Goal: Find specific page/section: Find specific page/section

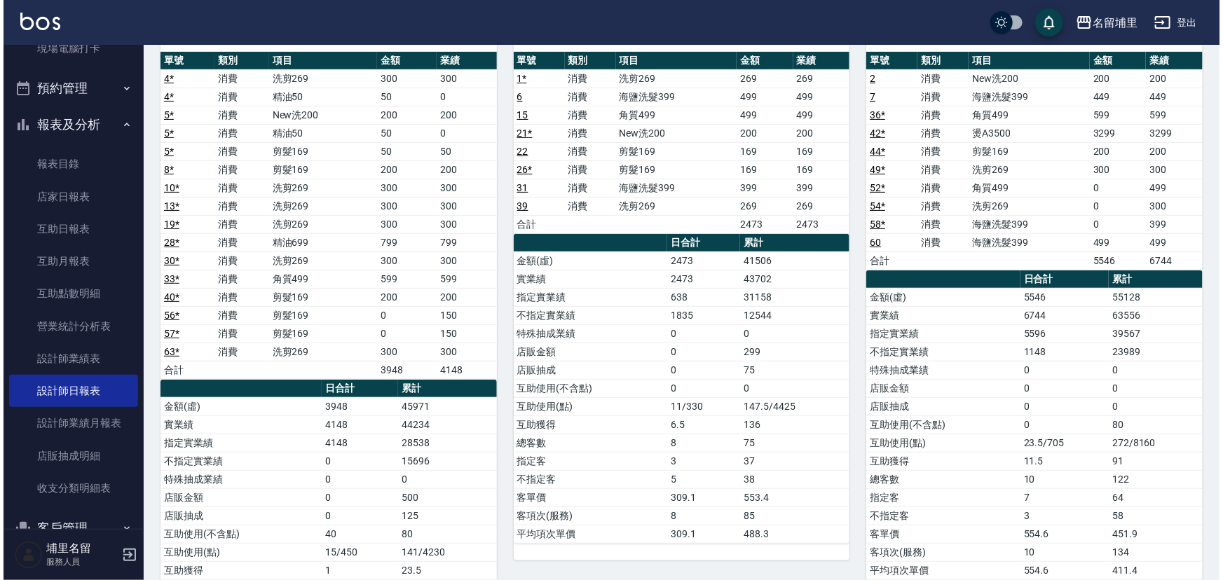
scroll to position [63, 0]
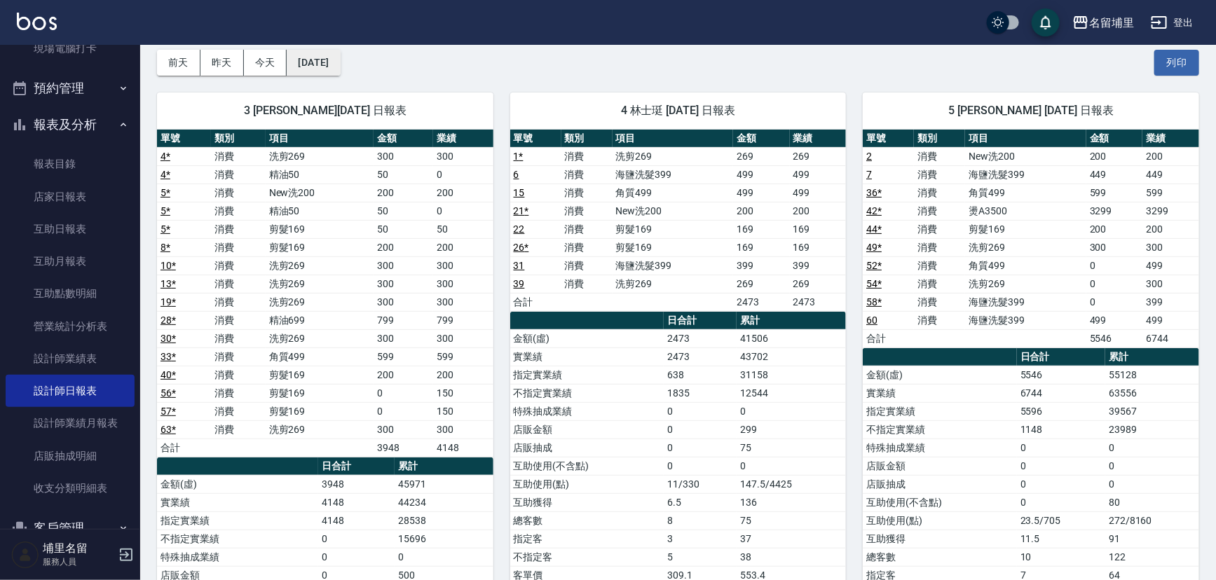
click at [307, 61] on button "[DATE]" at bounding box center [313, 63] width 53 height 26
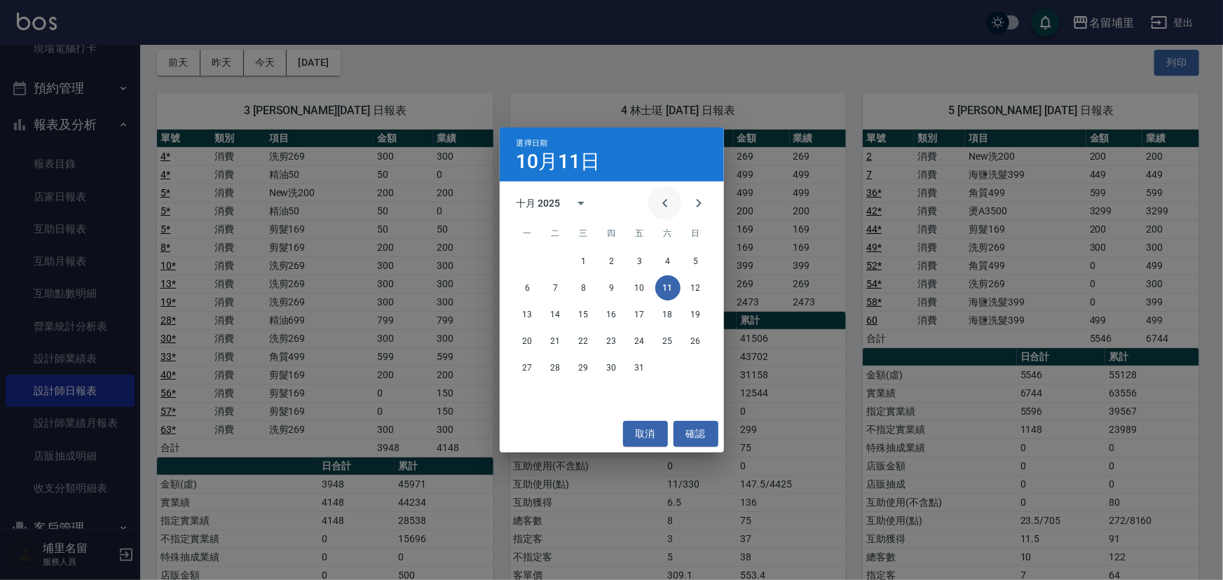
click at [666, 203] on icon "Previous month" at bounding box center [665, 203] width 17 height 17
click at [616, 295] on button "11" at bounding box center [611, 287] width 25 height 25
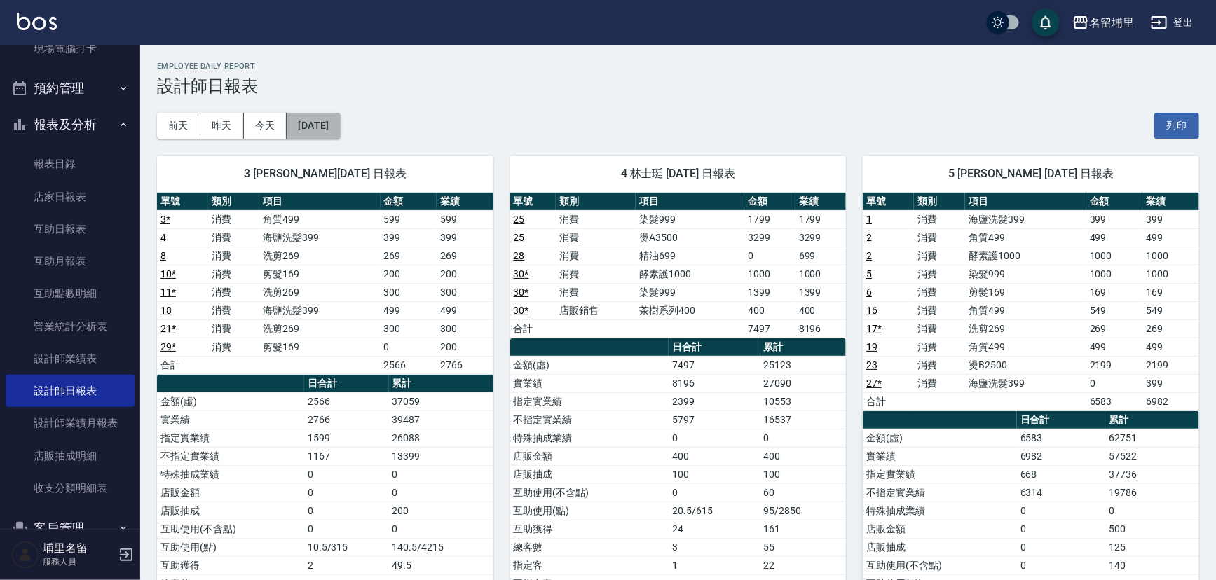
click at [336, 135] on button "2025/09/11" at bounding box center [313, 126] width 53 height 26
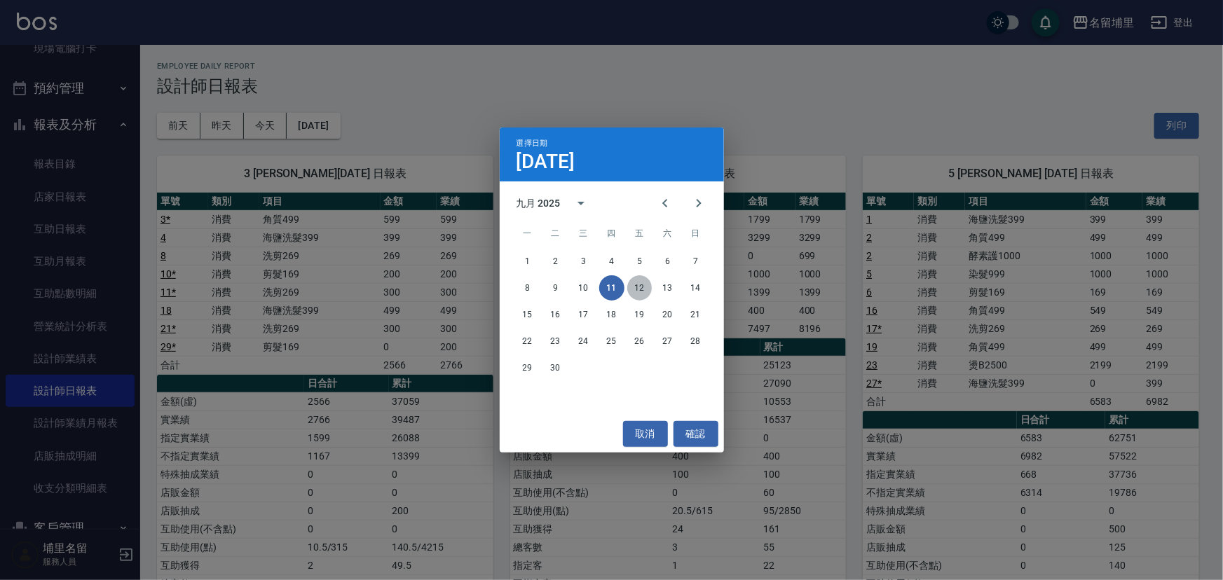
click at [637, 294] on button "12" at bounding box center [639, 287] width 25 height 25
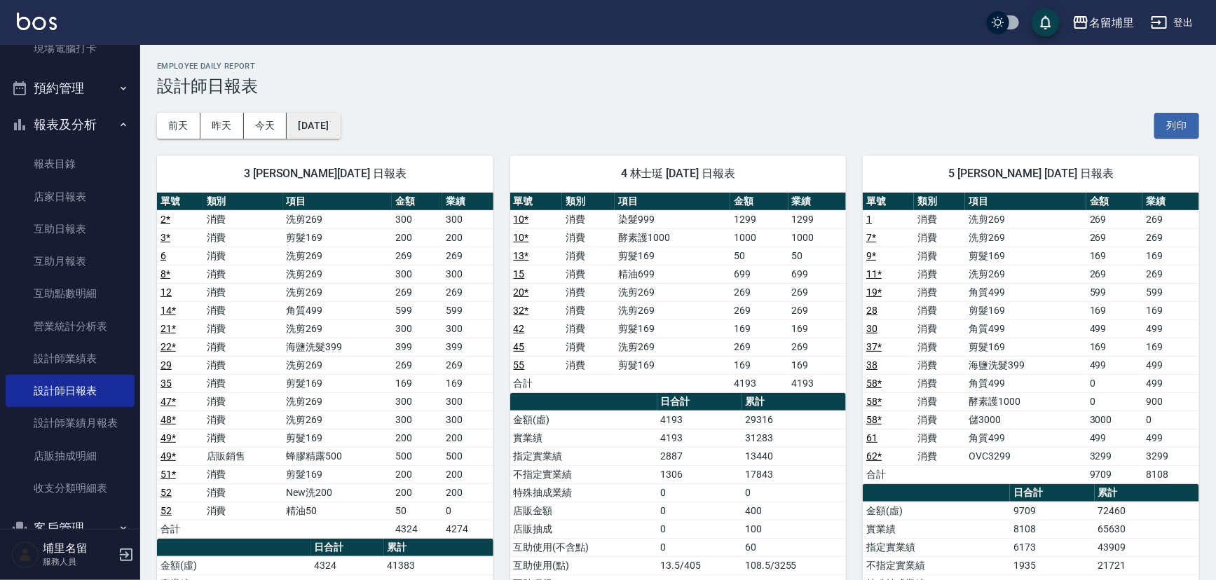
click at [339, 134] on button "2025/09/12" at bounding box center [313, 126] width 53 height 26
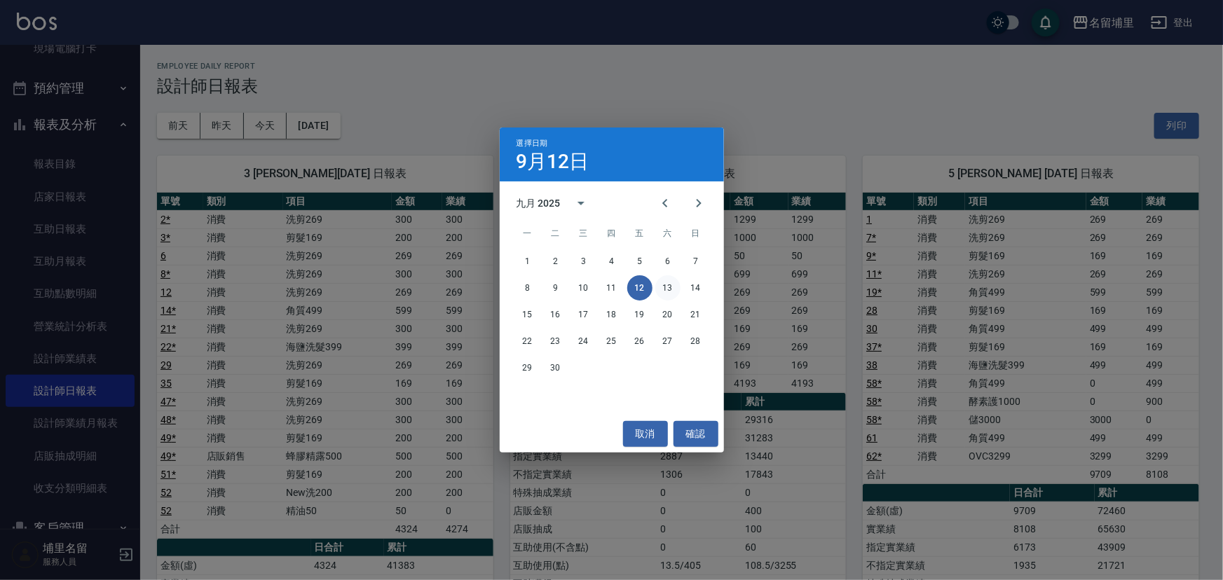
click at [666, 291] on button "13" at bounding box center [667, 287] width 25 height 25
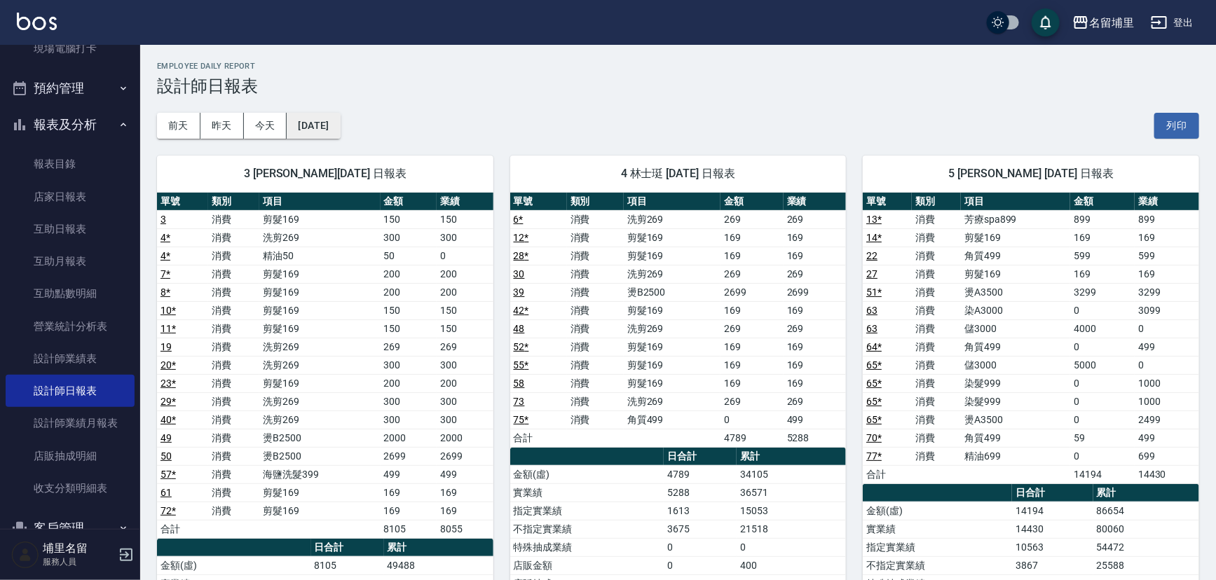
click at [337, 135] on button "2025/09/13" at bounding box center [313, 126] width 53 height 26
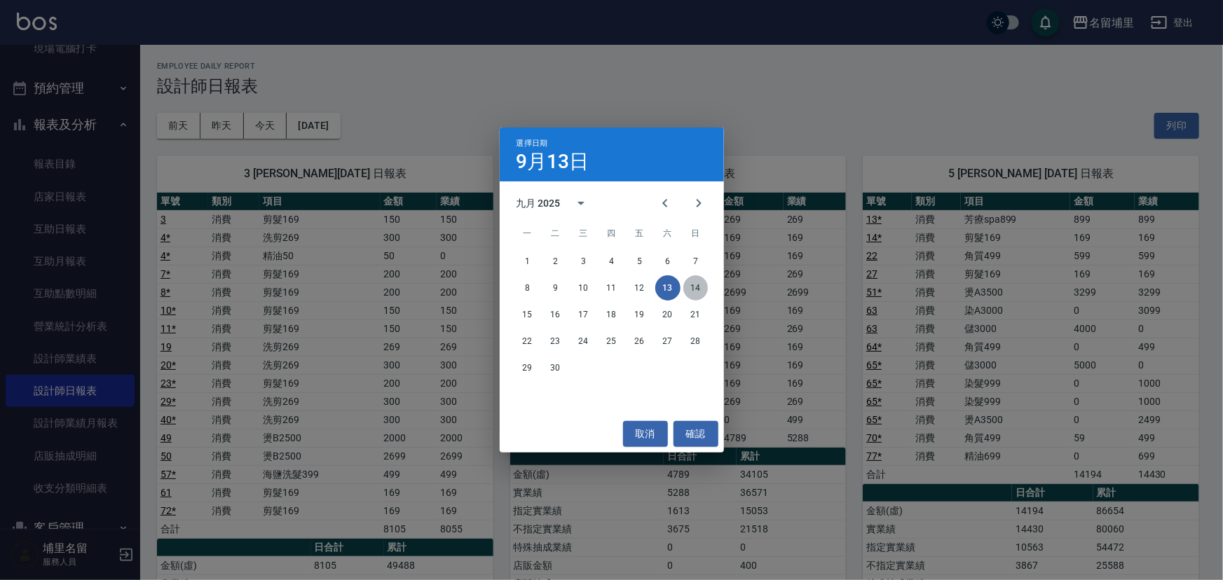
click at [701, 294] on button "14" at bounding box center [695, 287] width 25 height 25
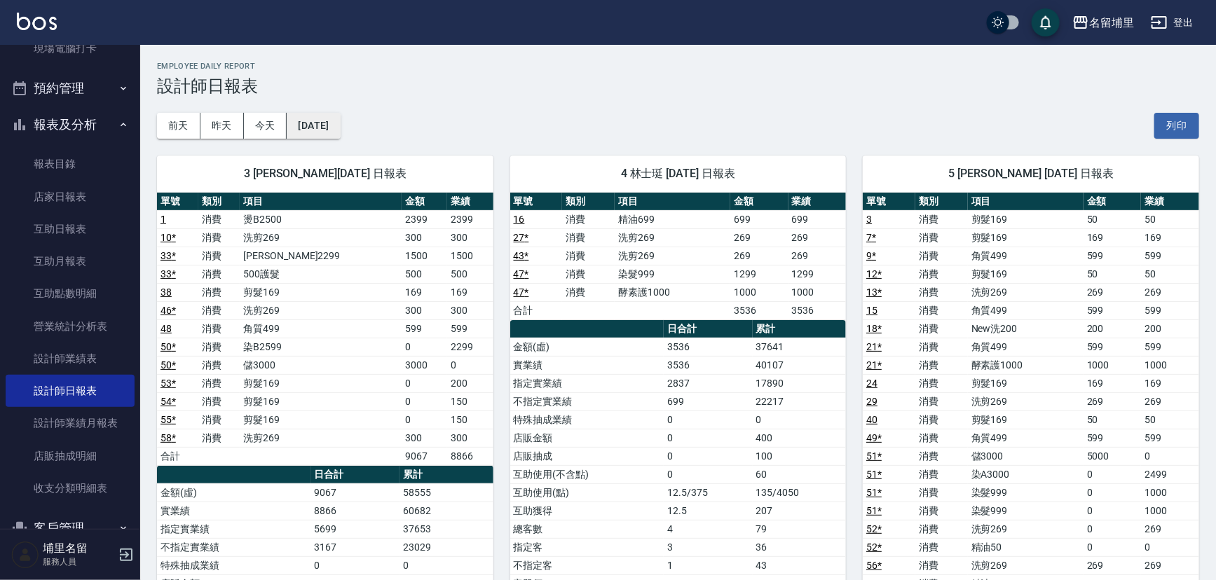
click at [340, 125] on button "2025/09/14" at bounding box center [313, 126] width 53 height 26
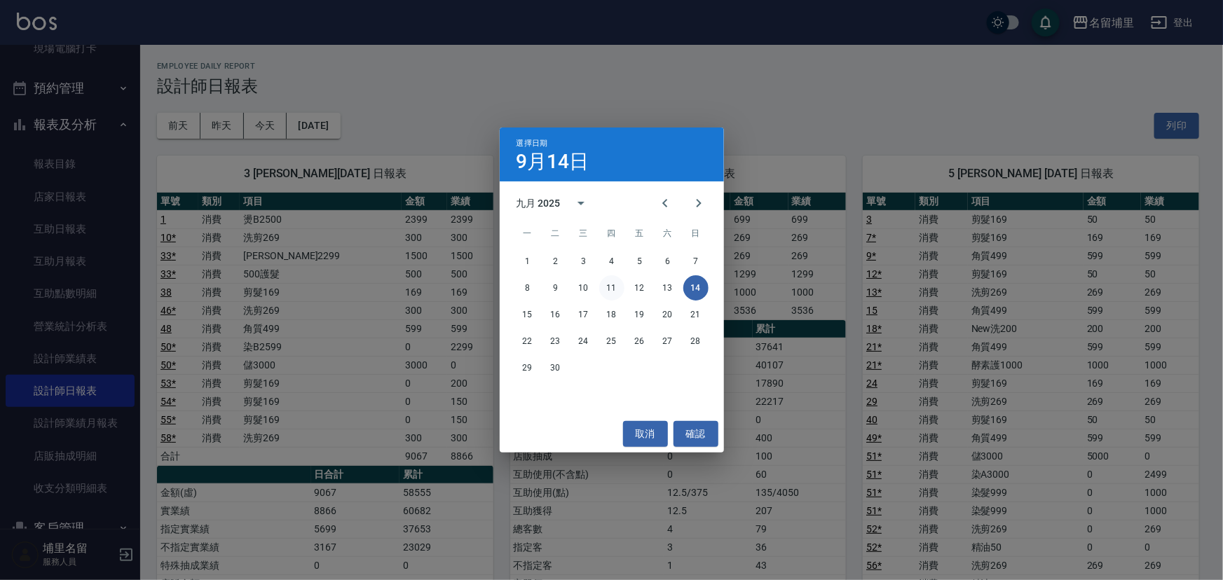
click at [609, 287] on button "11" at bounding box center [611, 287] width 25 height 25
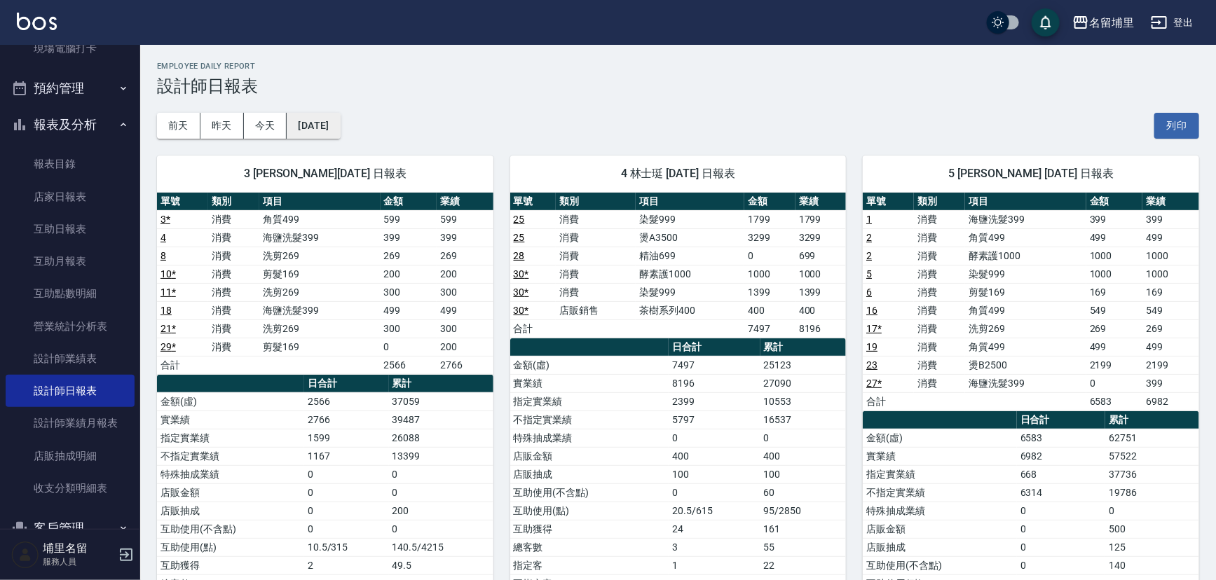
click at [331, 128] on button "2025/09/11" at bounding box center [313, 126] width 53 height 26
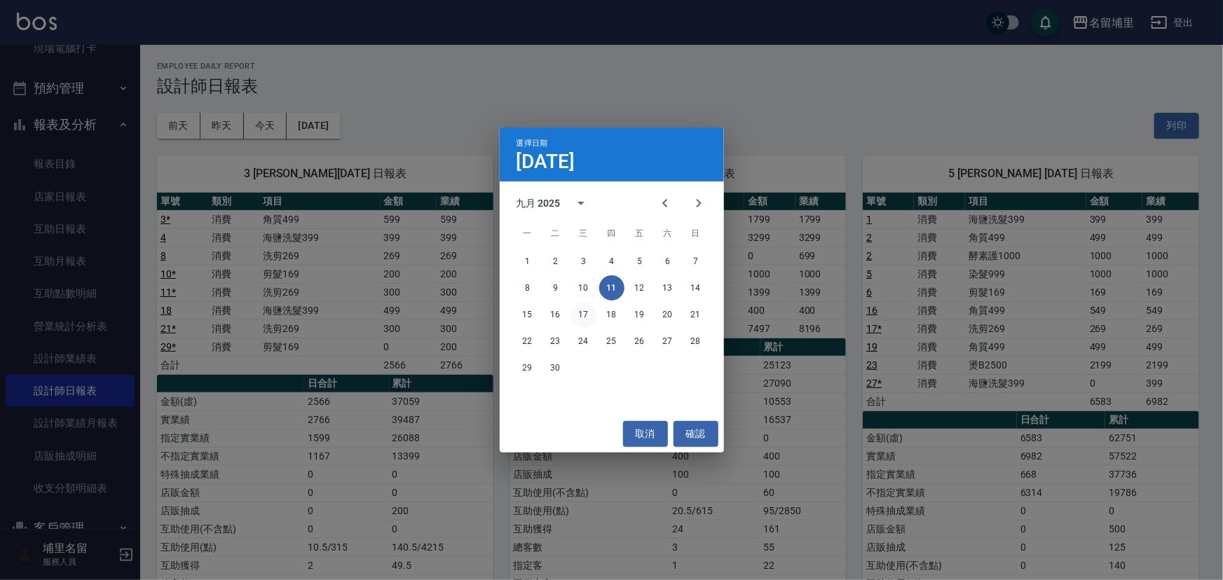
click at [596, 317] on button "17" at bounding box center [583, 314] width 25 height 25
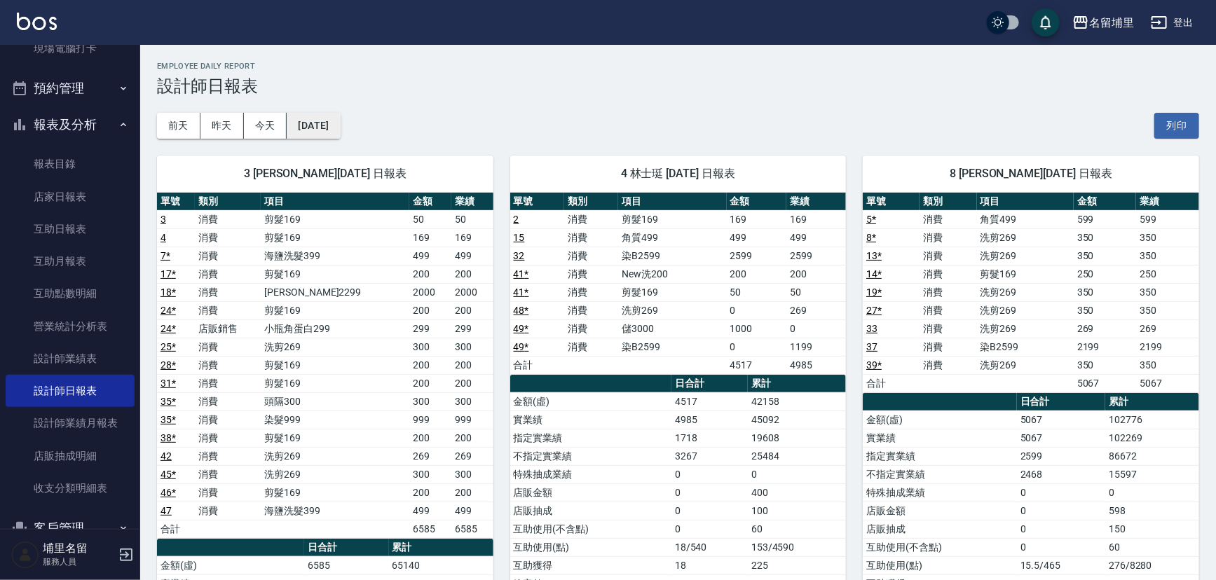
click at [340, 125] on button "2025/09/17" at bounding box center [313, 126] width 53 height 26
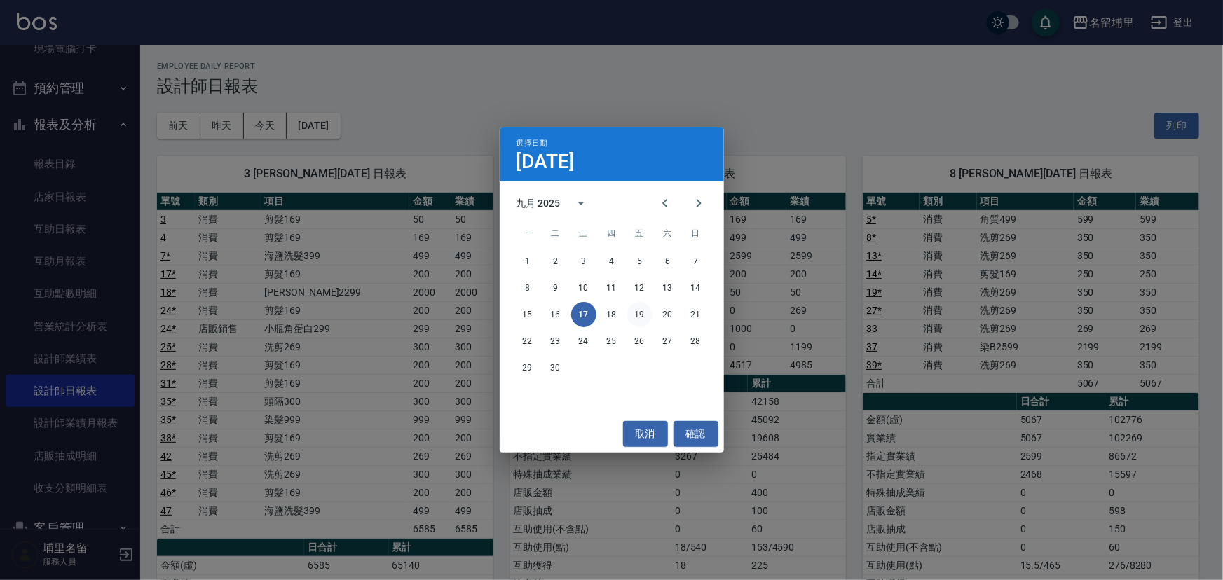
click at [640, 315] on button "19" at bounding box center [639, 314] width 25 height 25
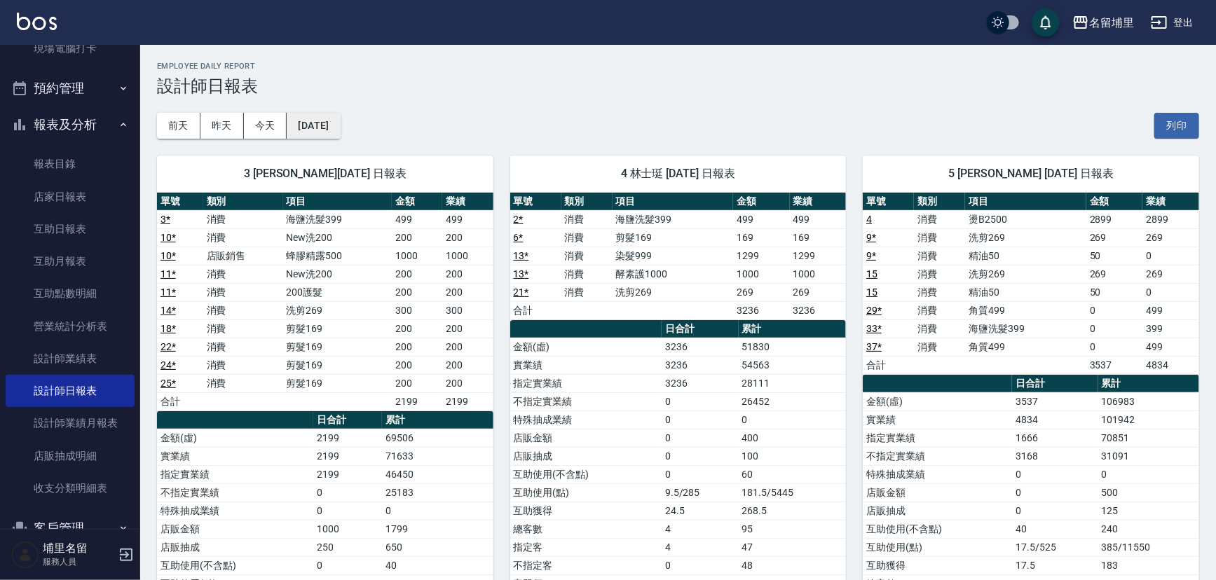
click at [330, 125] on button "2025/09/19" at bounding box center [313, 126] width 53 height 26
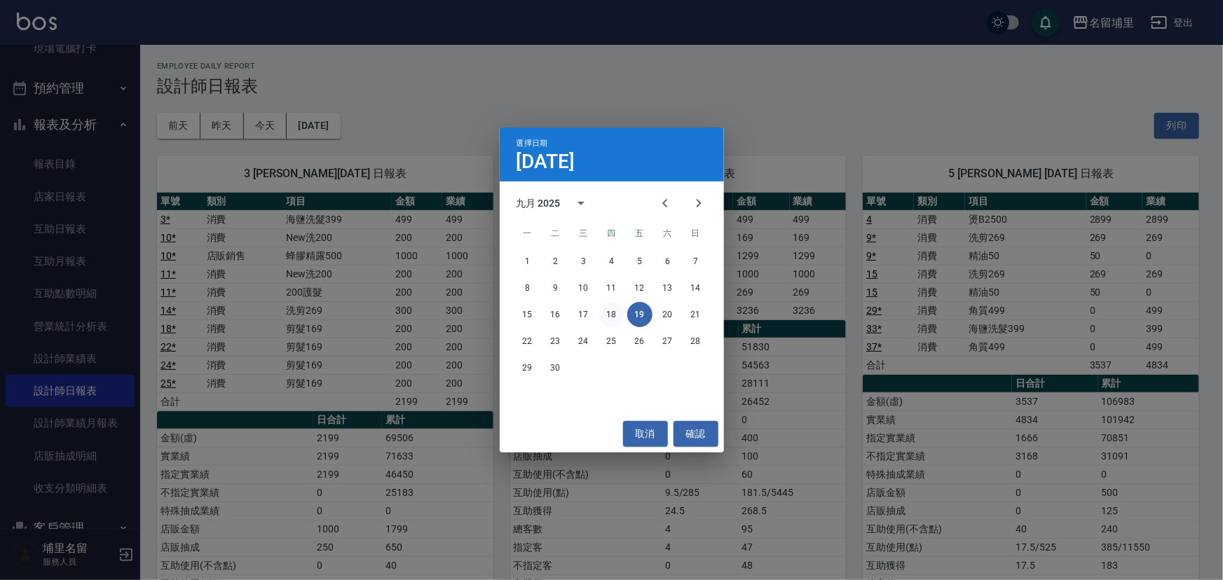
click at [605, 321] on button "18" at bounding box center [611, 314] width 25 height 25
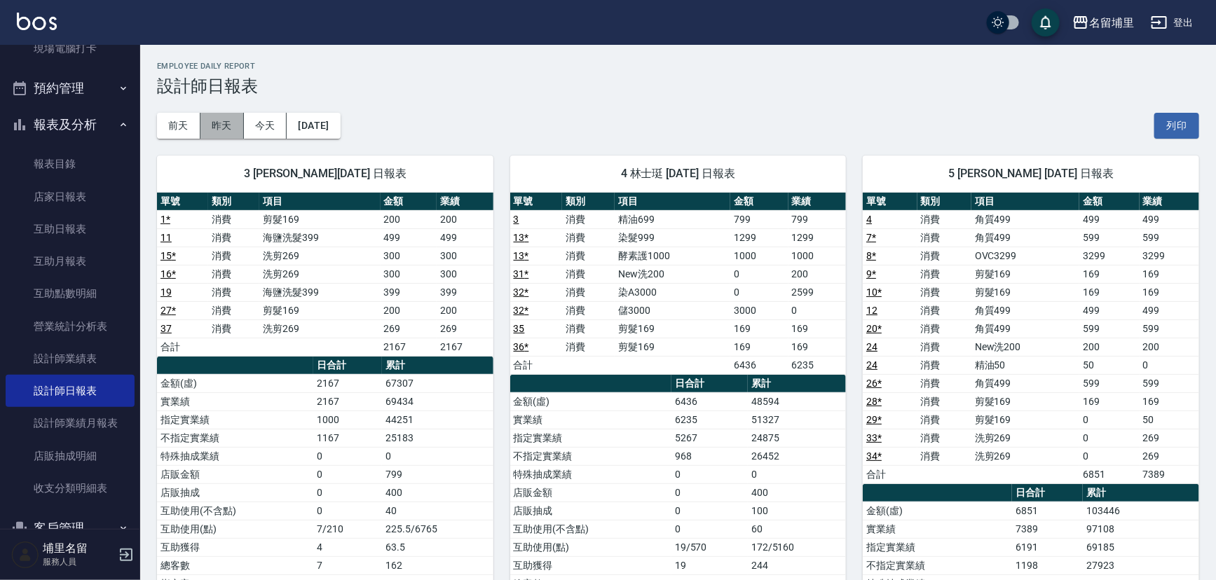
click at [228, 131] on button "昨天" at bounding box center [221, 126] width 43 height 26
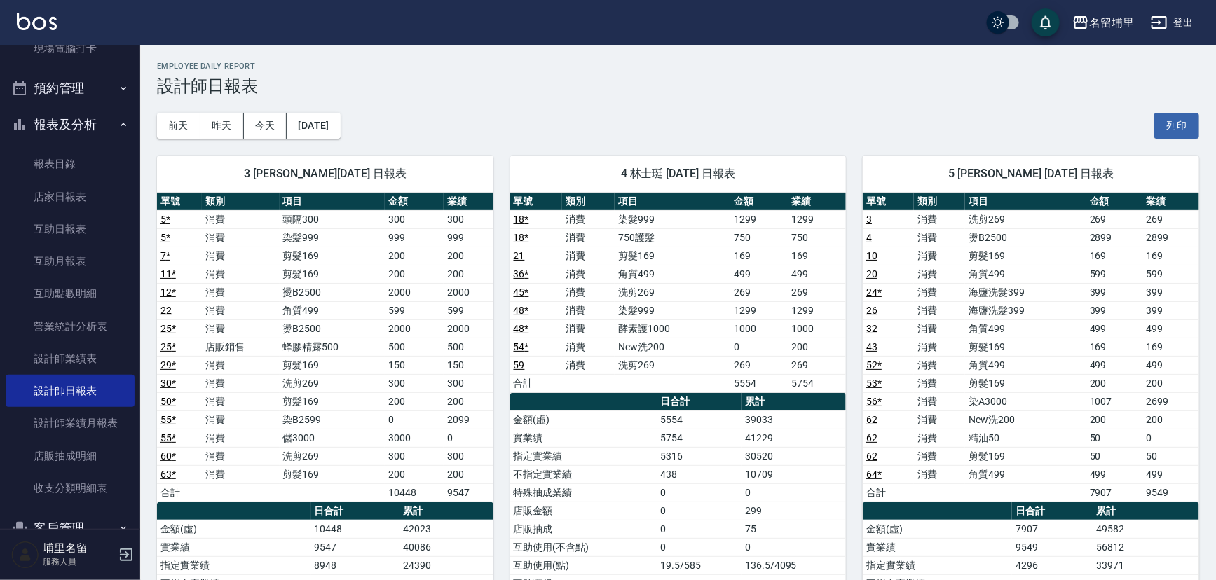
click at [462, 103] on div "前天 昨天 今天 2025/10/10 列印" at bounding box center [678, 126] width 1042 height 60
click at [257, 132] on button "今天" at bounding box center [265, 126] width 43 height 26
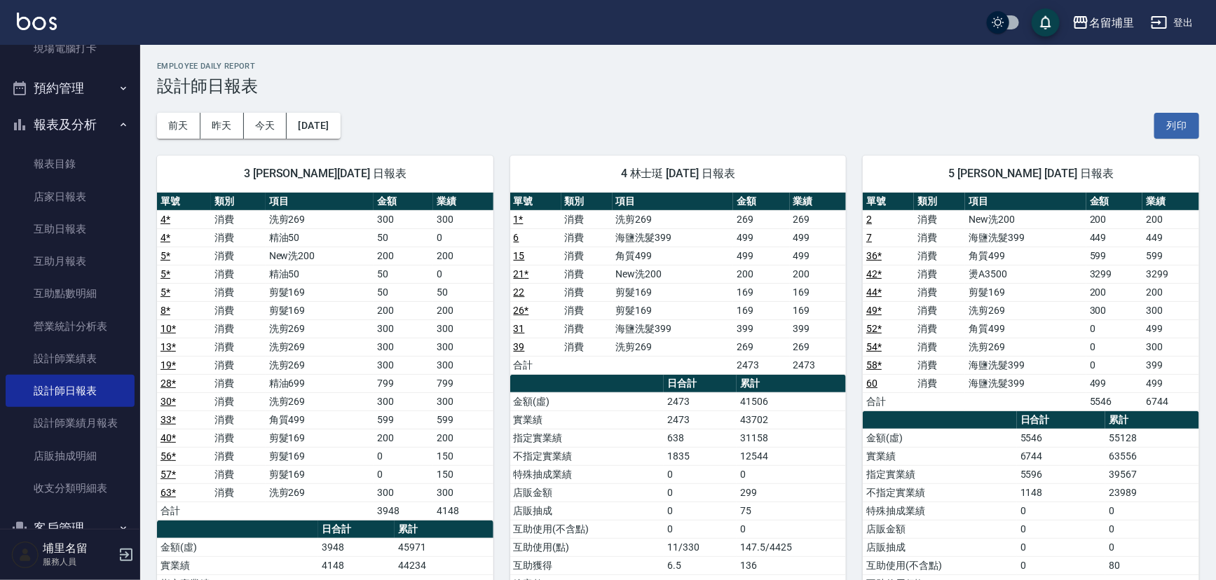
click at [1175, 18] on button "登出" at bounding box center [1172, 23] width 54 height 26
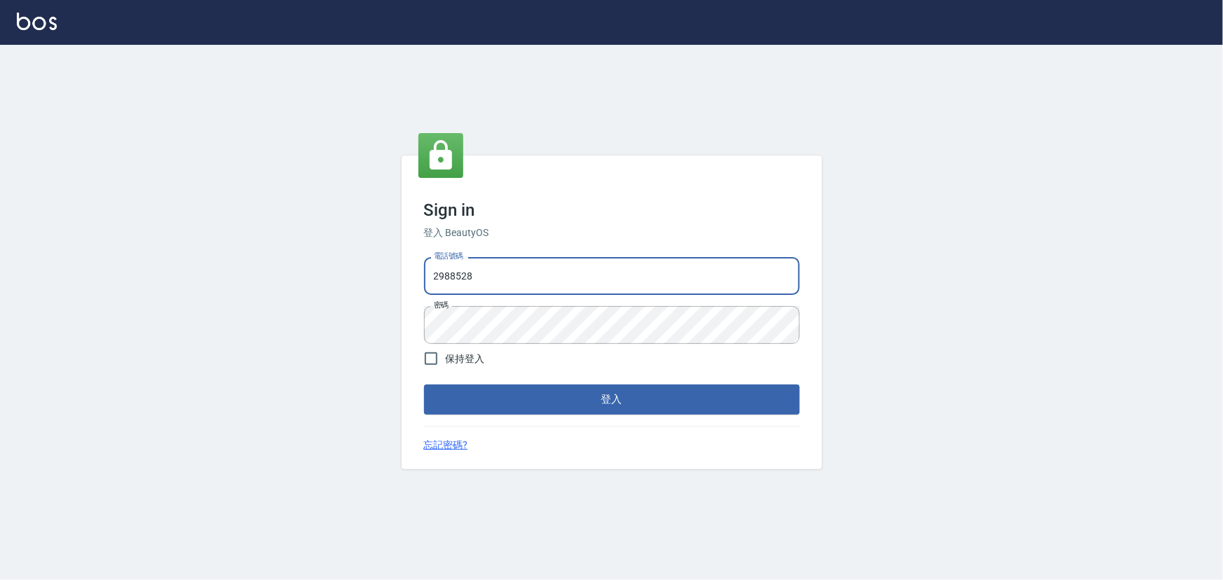
drag, startPoint x: 327, startPoint y: 288, endPoint x: 283, endPoint y: 280, distance: 44.8
click at [284, 282] on div "Sign in 登入 BeautyOS 電話號碼 2988528 電話號碼 密碼 密碼 保持登入 登入 忘記密碼?" at bounding box center [611, 312] width 1223 height 535
type input "2306457"
click at [348, 315] on div "Sign in 登入 BeautyOS 電話號碼 2306457 電話號碼 密碼 密碼 保持登入 登入 忘記密碼?" at bounding box center [611, 312] width 1223 height 535
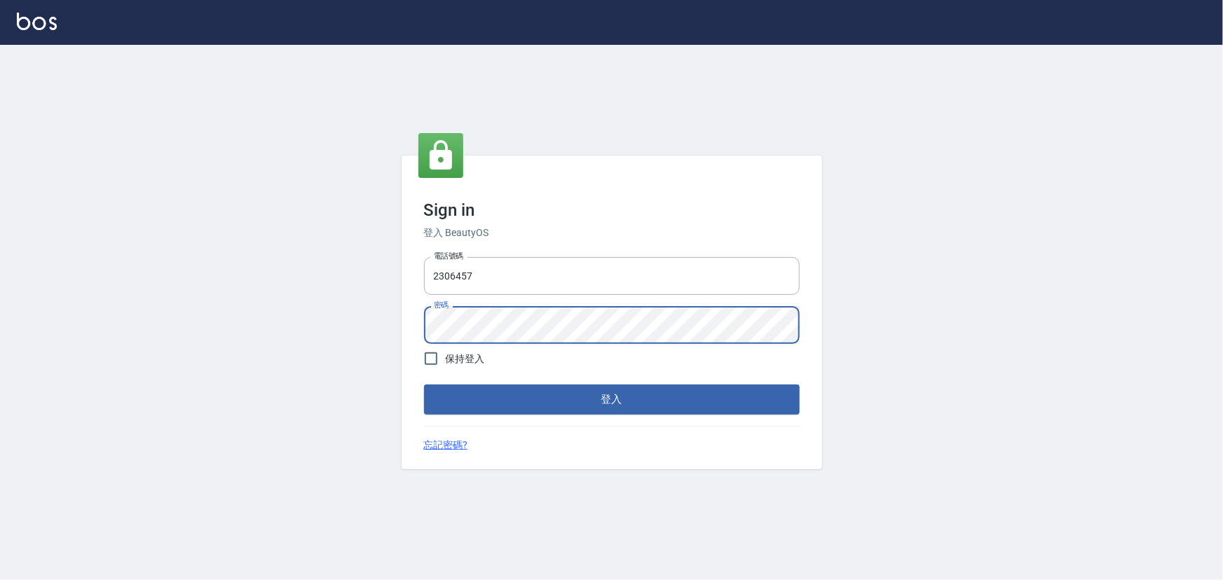
click at [424, 385] on button "登入" at bounding box center [612, 399] width 376 height 29
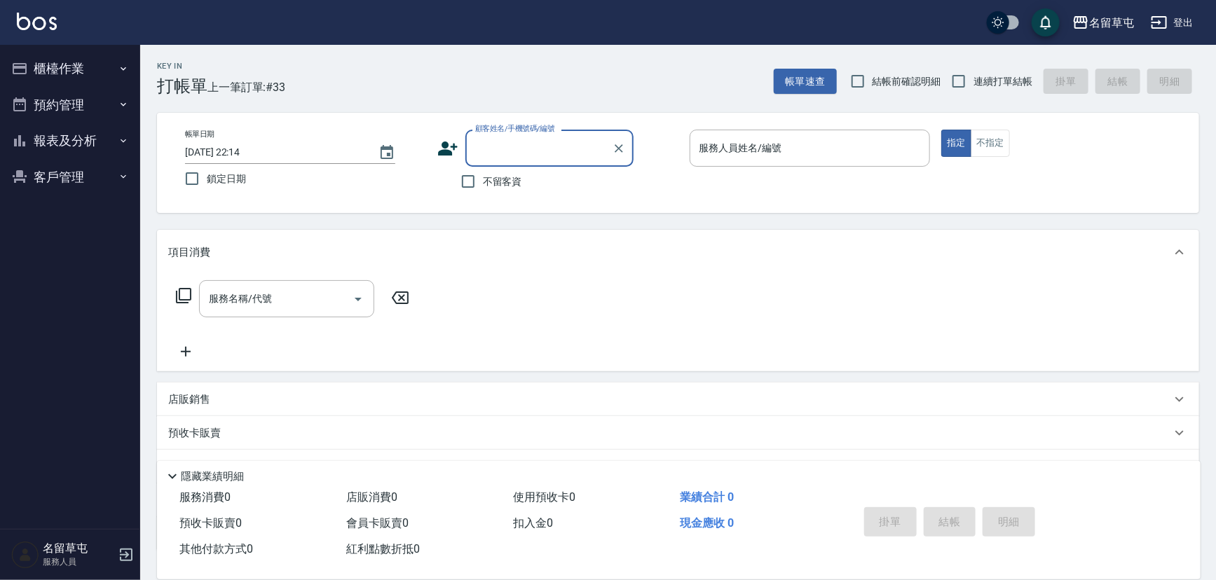
click at [70, 135] on button "報表及分析" at bounding box center [70, 141] width 129 height 36
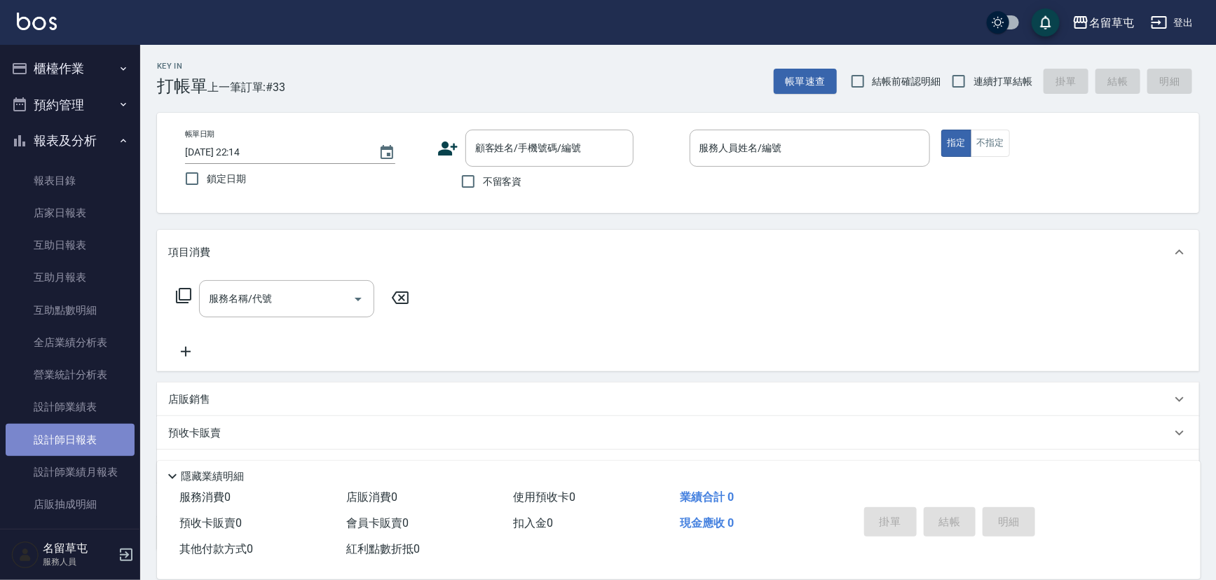
click at [86, 429] on link "設計師日報表" at bounding box center [70, 440] width 129 height 32
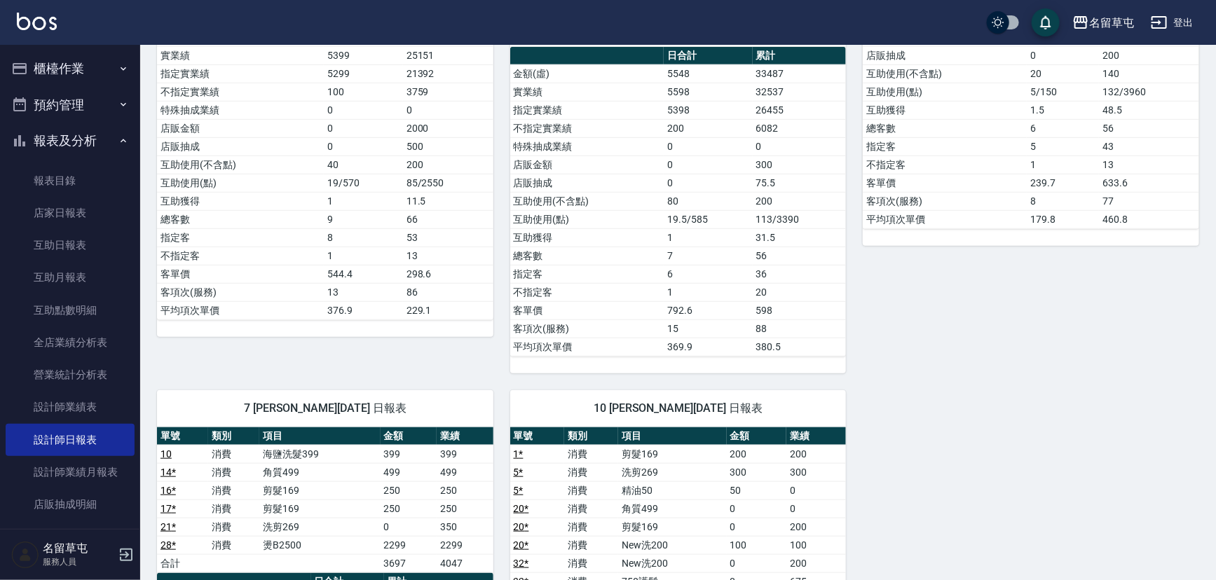
scroll to position [318, 0]
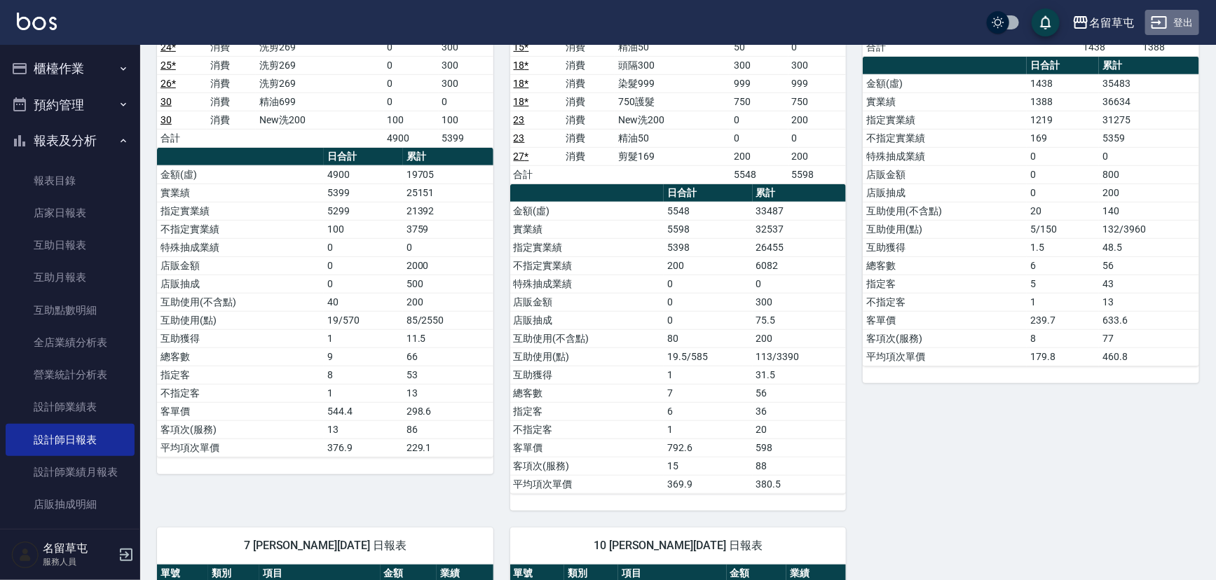
click at [1185, 30] on button "登出" at bounding box center [1172, 23] width 54 height 26
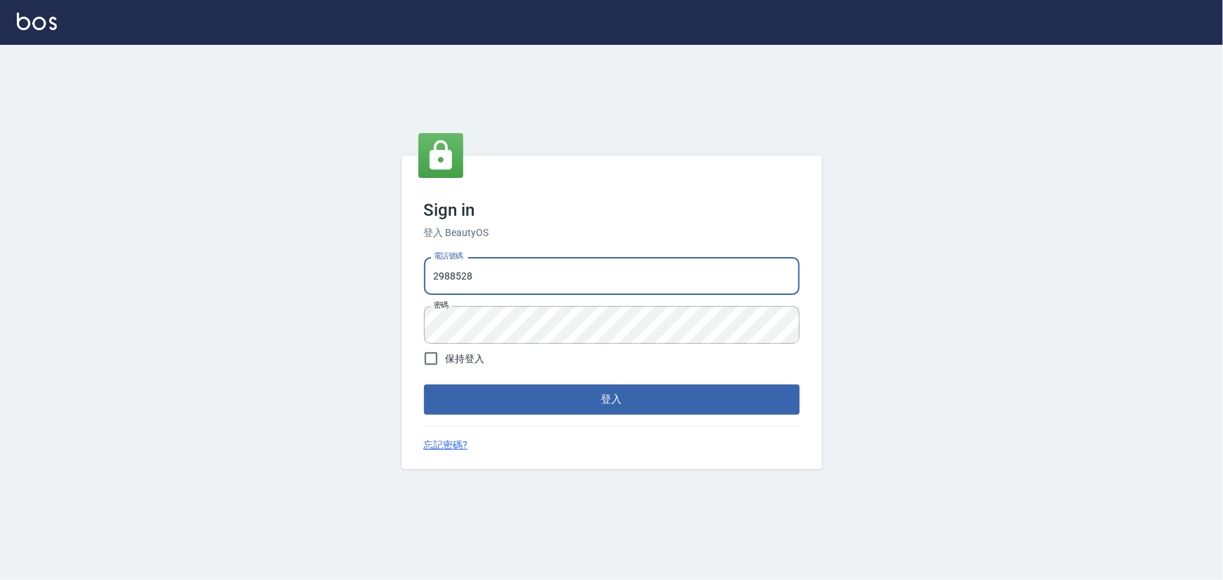
drag, startPoint x: 504, startPoint y: 275, endPoint x: 320, endPoint y: 287, distance: 184.7
click at [320, 287] on div "Sign in 登入 BeautyOS 電話號碼 2988528 電話號碼 密碼 密碼 保持登入 登入 忘記密碼?" at bounding box center [611, 312] width 1223 height 535
type input "2380118"
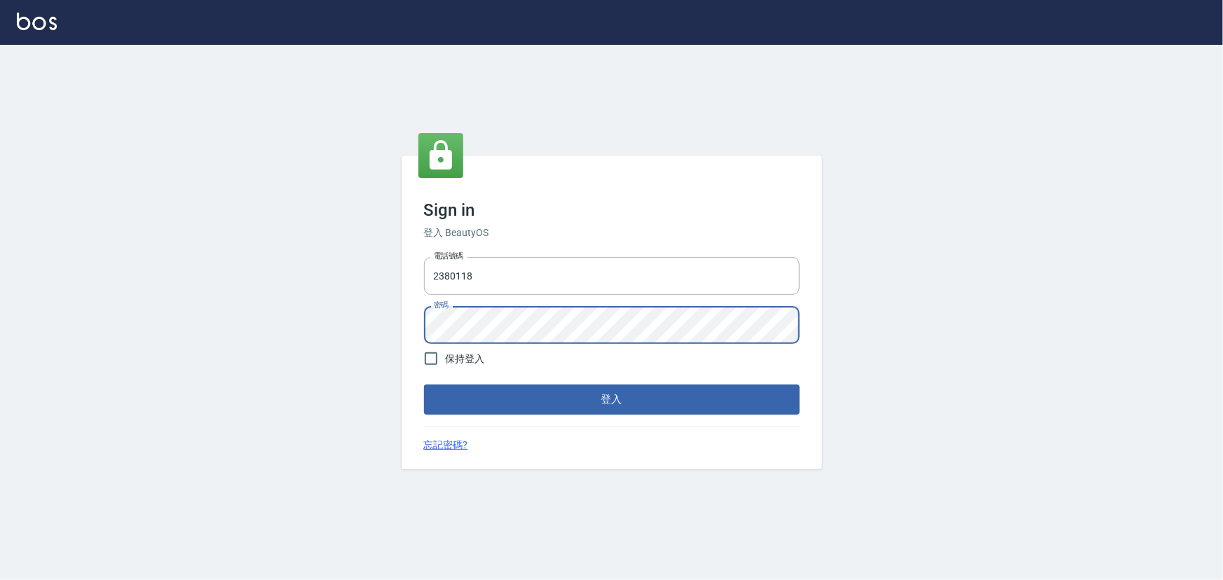
click at [290, 305] on div "Sign in 登入 BeautyOS 電話號碼 2380118 電話號碼 密碼 密碼 保持登入 登入 忘記密碼?" at bounding box center [611, 312] width 1223 height 535
click at [424, 385] on button "登入" at bounding box center [612, 399] width 376 height 29
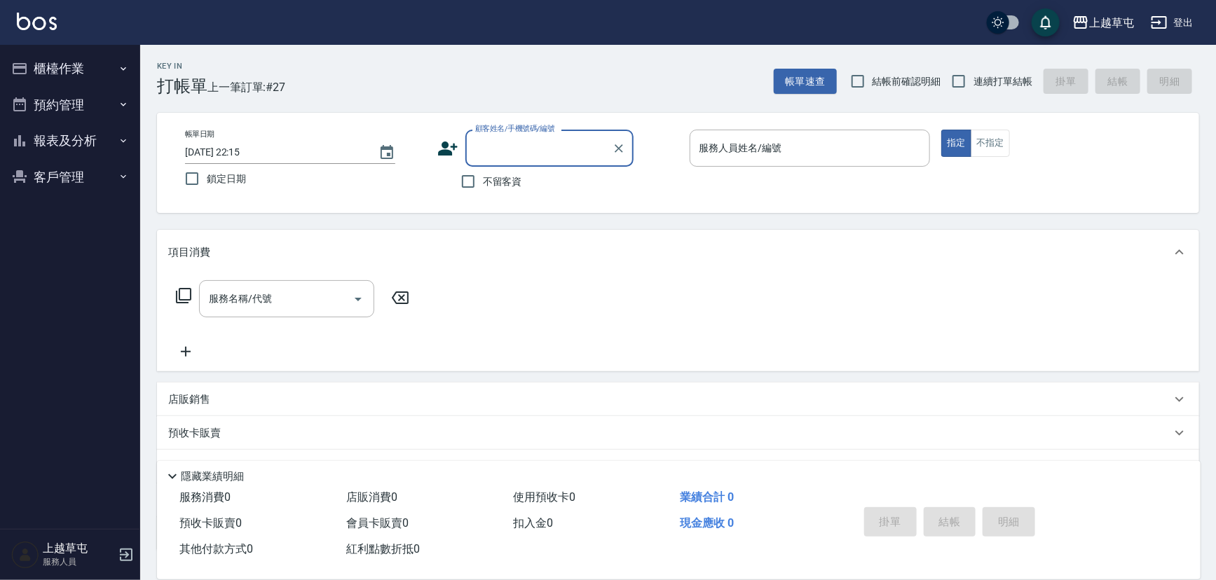
click at [83, 142] on button "報表及分析" at bounding box center [70, 141] width 129 height 36
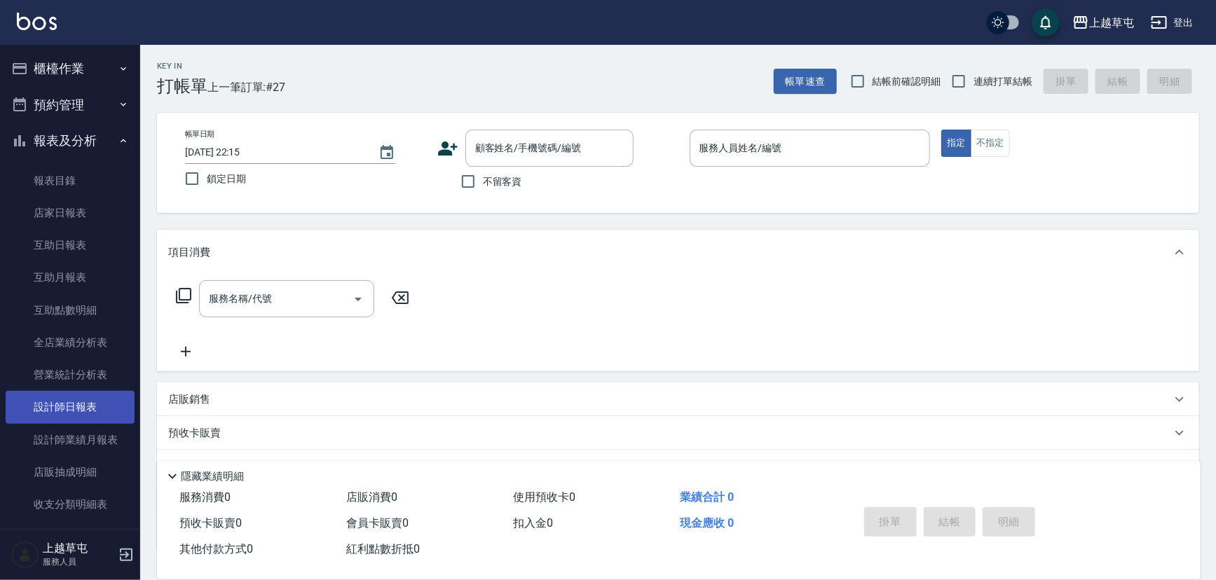
click at [88, 404] on link "設計師日報表" at bounding box center [70, 407] width 129 height 32
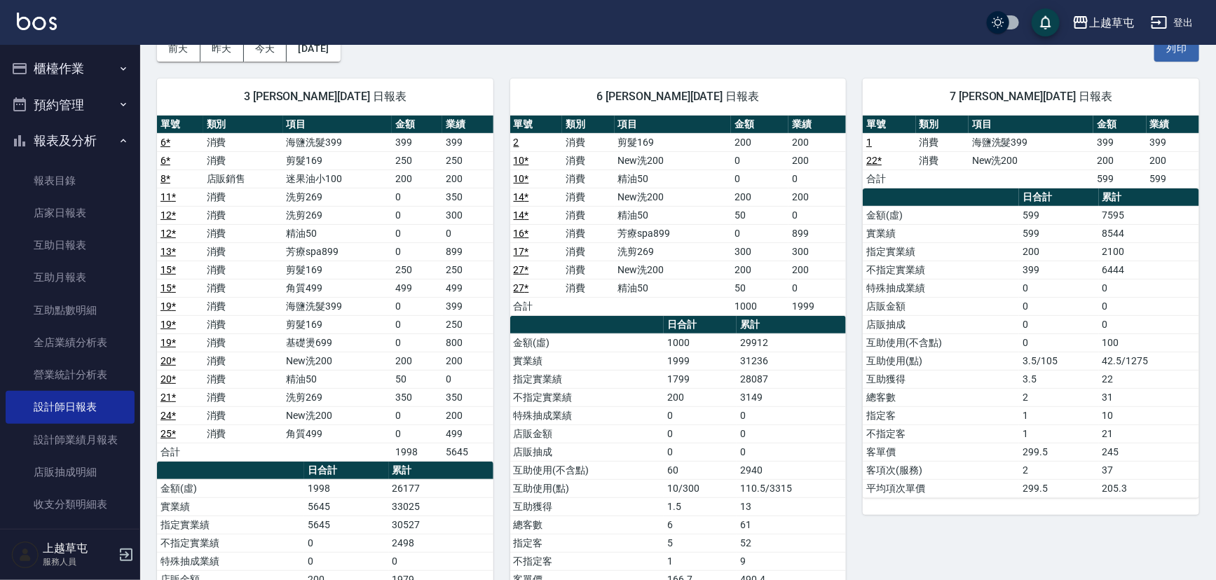
scroll to position [67, 0]
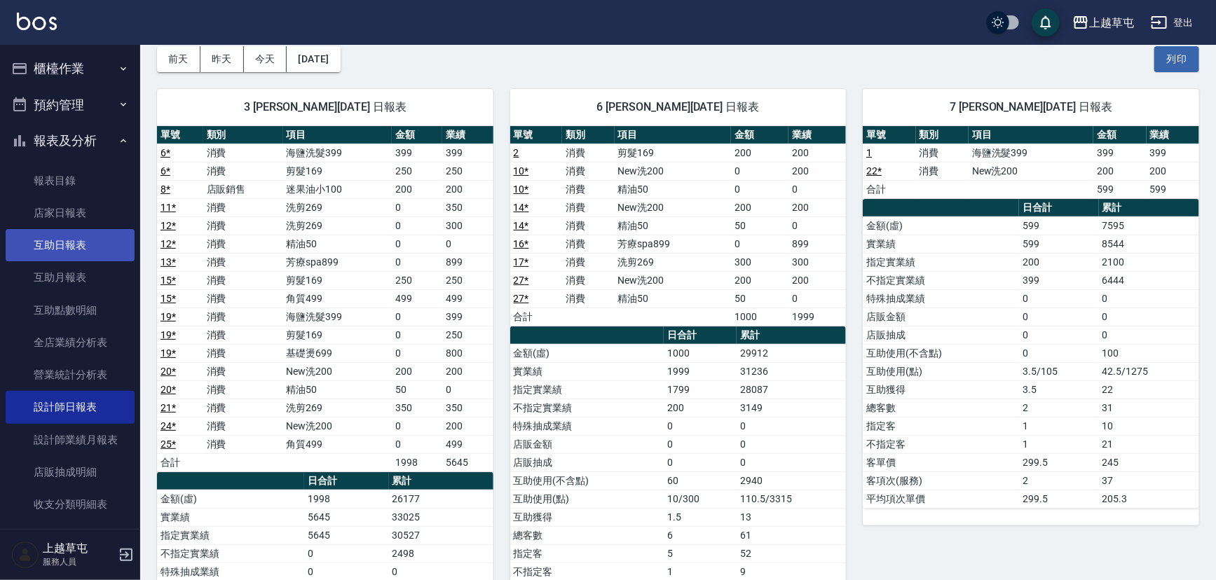
click at [81, 233] on link "互助日報表" at bounding box center [70, 245] width 129 height 32
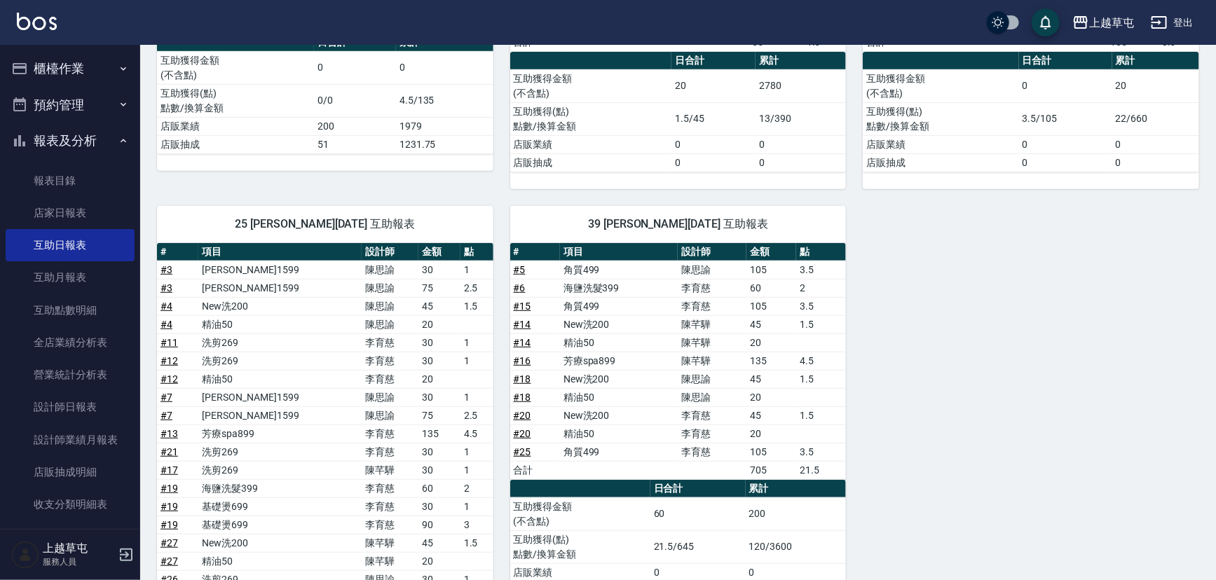
scroll to position [382, 0]
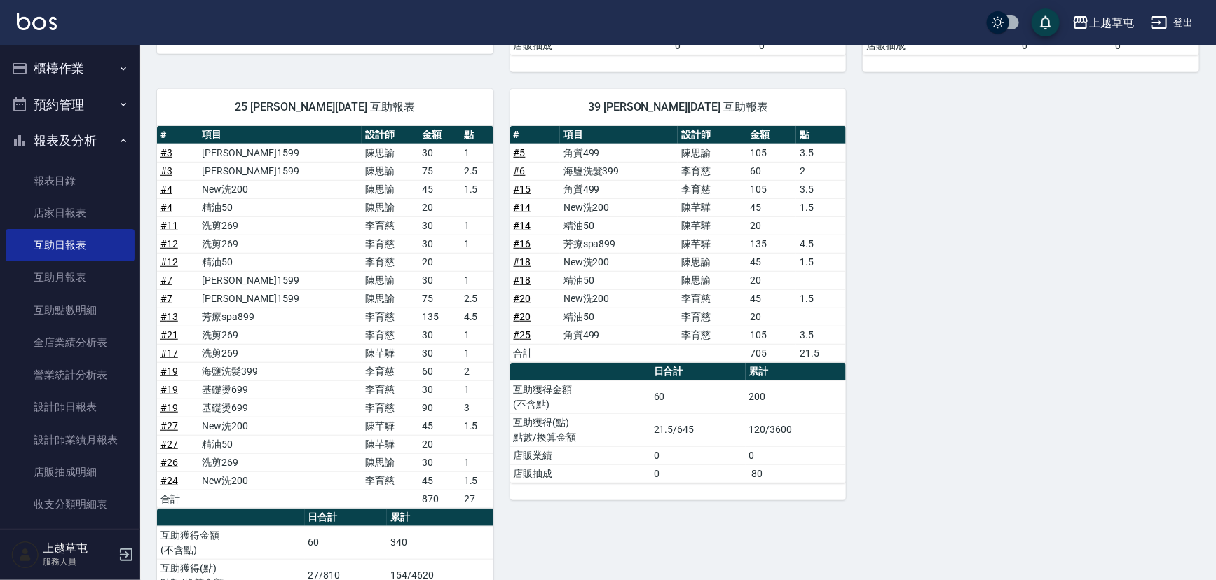
click at [1167, 19] on icon "button" at bounding box center [1158, 22] width 17 height 17
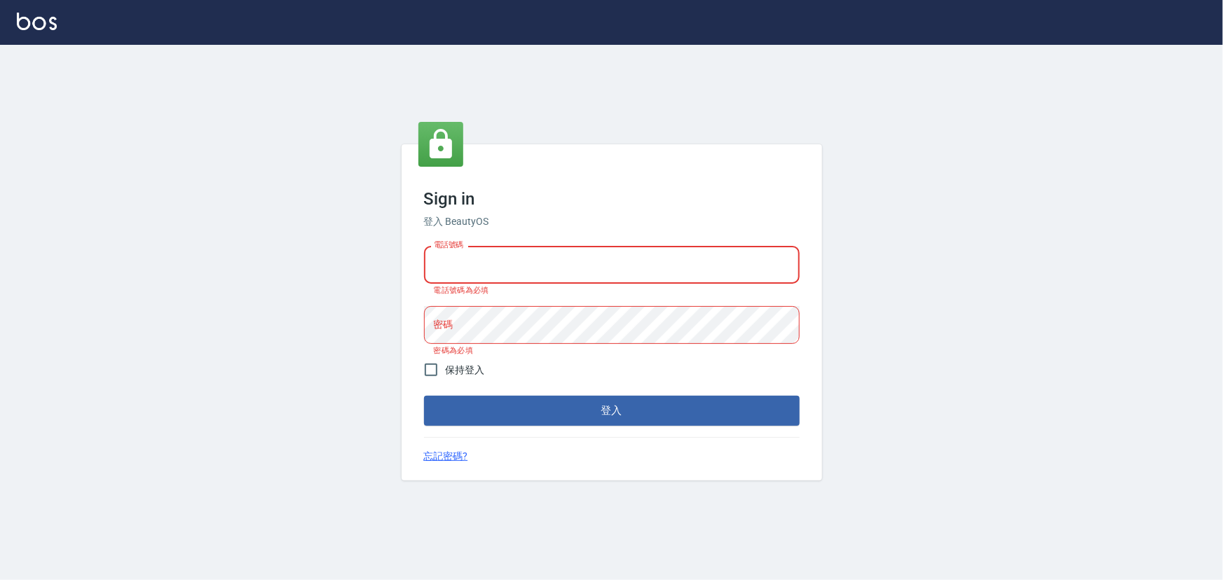
type input "2988528"
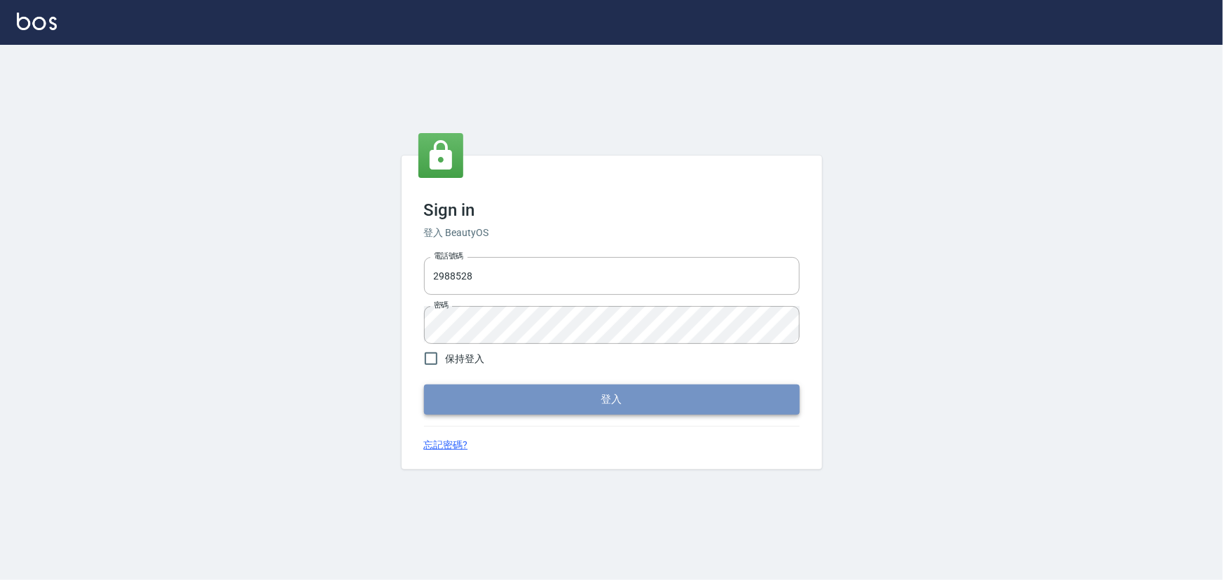
click at [586, 413] on button "登入" at bounding box center [612, 399] width 376 height 29
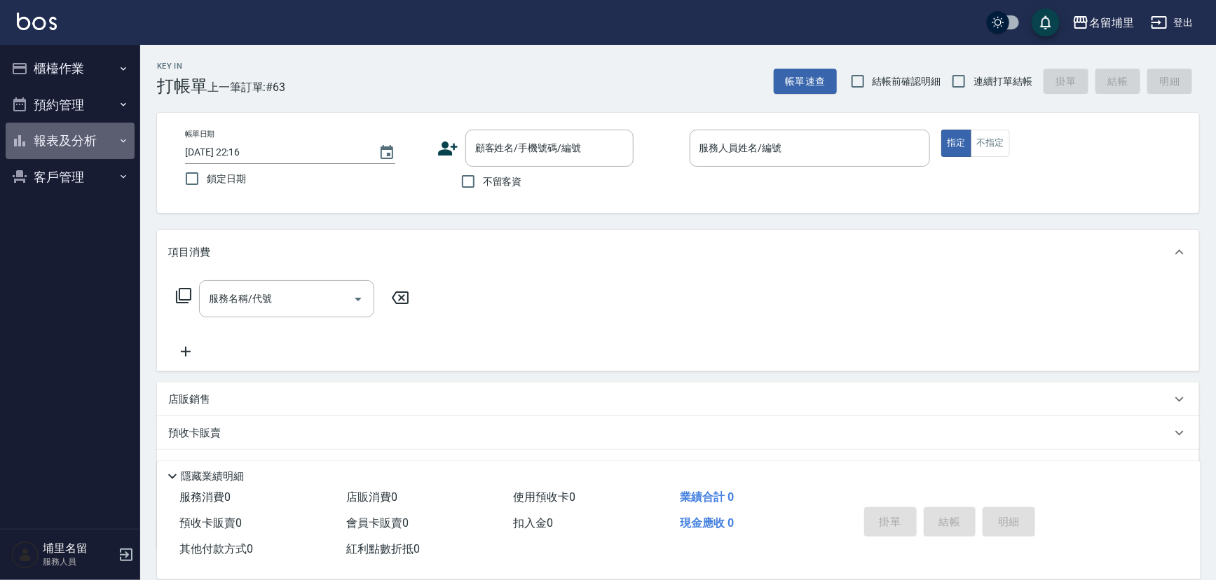
click at [91, 144] on button "報表及分析" at bounding box center [70, 141] width 129 height 36
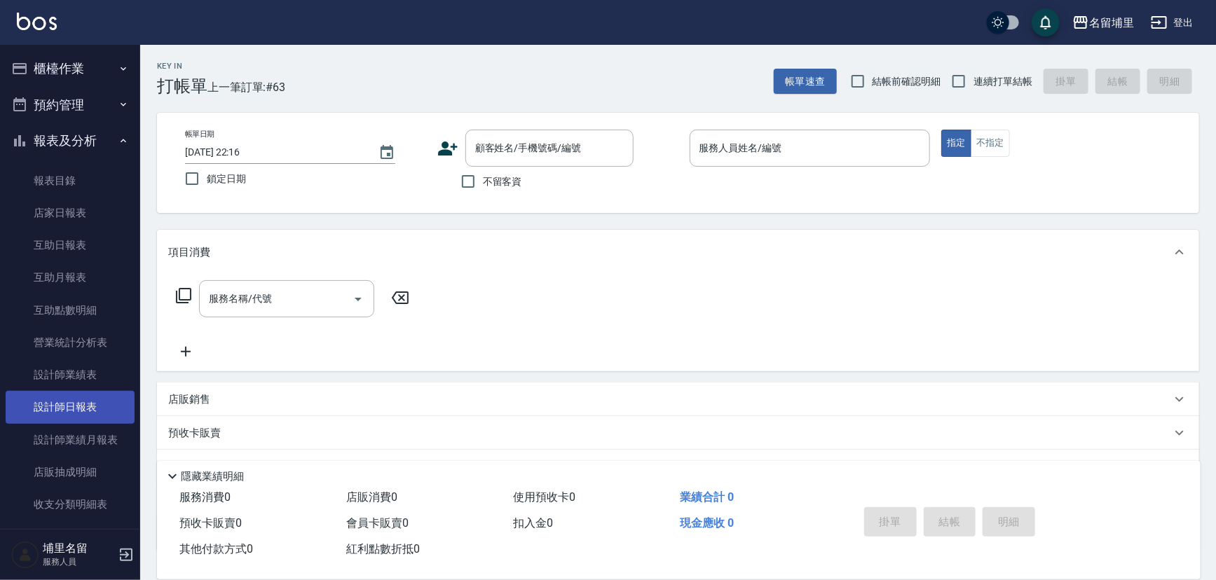
click at [89, 417] on link "設計師日報表" at bounding box center [70, 407] width 129 height 32
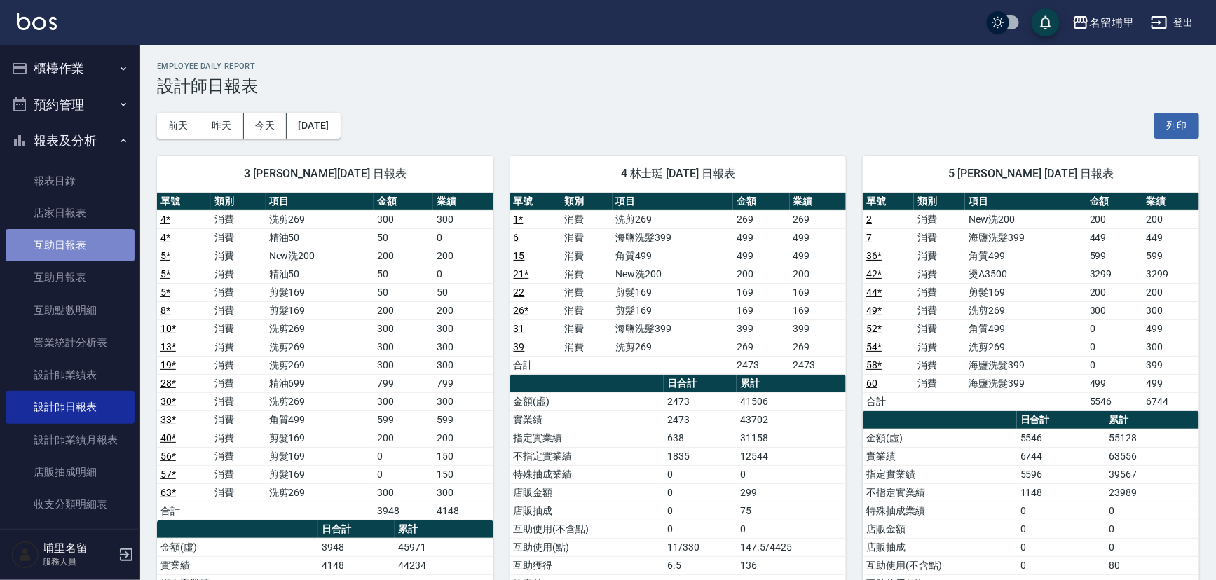
click at [83, 242] on link "互助日報表" at bounding box center [70, 245] width 129 height 32
